Goal: Information Seeking & Learning: Learn about a topic

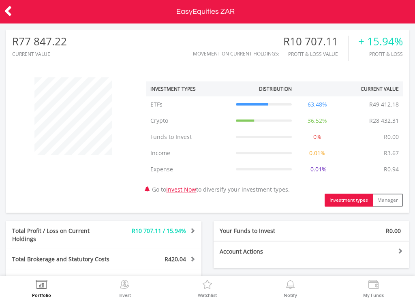
scroll to position [78, 135]
click at [11, 12] on icon at bounding box center [8, 11] width 8 height 16
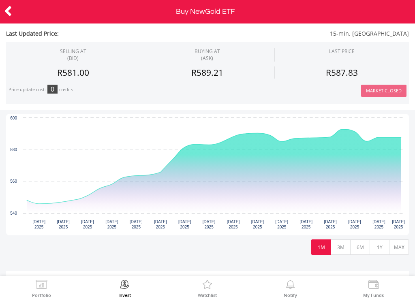
scroll to position [216, 0]
click at [378, 250] on button "1Y" at bounding box center [380, 246] width 20 height 15
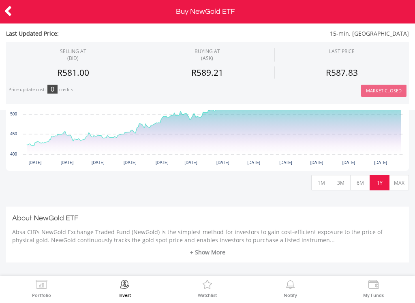
scroll to position [277, 0]
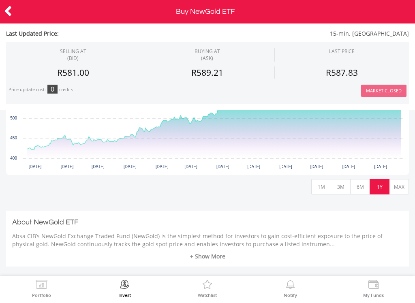
click at [208, 263] on div "About NewGold ETF Absa CIB’s NewGold Exchange Traded Fund (NewGold) is the simp…" at bounding box center [207, 239] width 403 height 56
click at [208, 259] on link "+ Show More" at bounding box center [207, 256] width 391 height 8
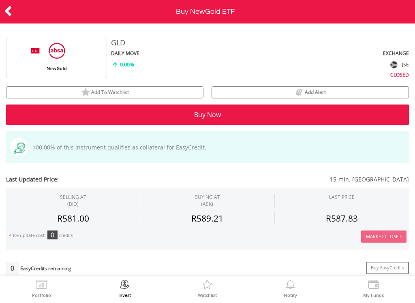
scroll to position [0, 0]
click at [10, 13] on icon at bounding box center [8, 11] width 8 height 16
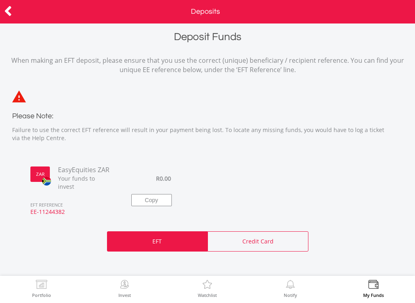
click at [11, 11] on icon at bounding box center [8, 11] width 8 height 16
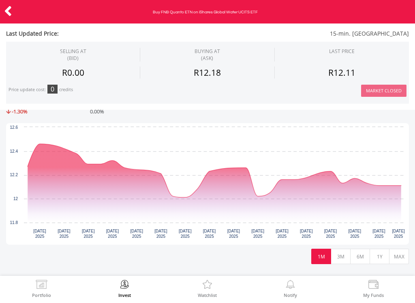
scroll to position [159, 0]
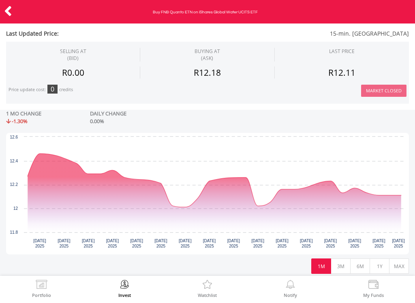
click at [378, 268] on button "1Y" at bounding box center [380, 266] width 20 height 15
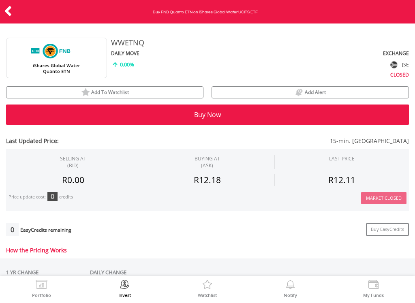
scroll to position [0, 0]
click at [9, 13] on icon at bounding box center [8, 11] width 8 height 16
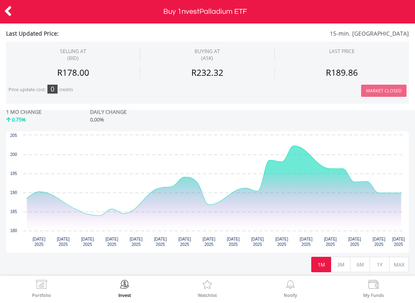
scroll to position [161, 0]
click at [383, 267] on button "1Y" at bounding box center [380, 264] width 20 height 15
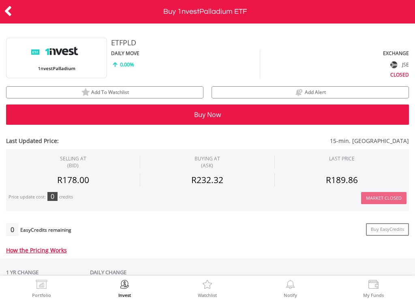
scroll to position [0, 0]
click at [8, 14] on icon at bounding box center [8, 11] width 8 height 16
